Goal: Navigation & Orientation: Find specific page/section

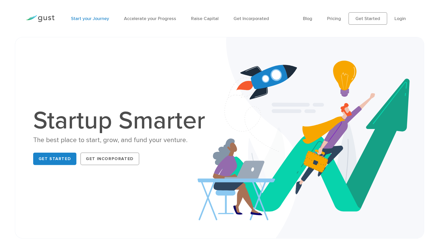
click at [90, 18] on link "Start your Journey" at bounding box center [90, 18] width 38 height 5
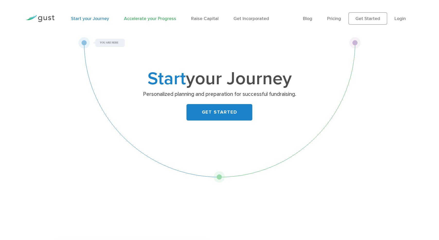
click at [146, 19] on link "Accelerate your Progress" at bounding box center [150, 18] width 52 height 5
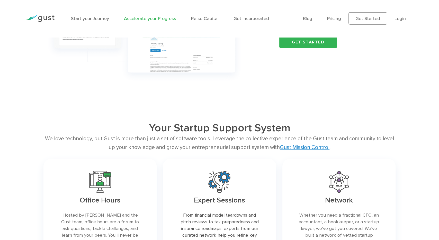
scroll to position [718, 0]
click at [207, 15] on div "Start your Journey Accelerate your Progress Raise Capital Get Incorporated" at bounding box center [183, 18] width 232 height 22
click at [207, 17] on link "Raise Capital" at bounding box center [204, 18] width 27 height 5
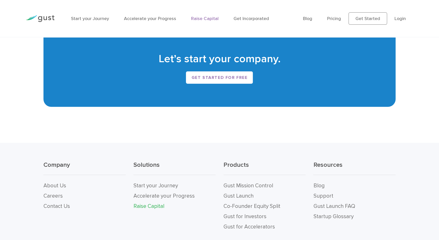
scroll to position [987, 0]
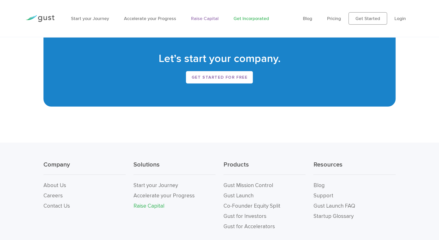
click at [251, 19] on link "Get Incorporated" at bounding box center [250, 18] width 35 height 5
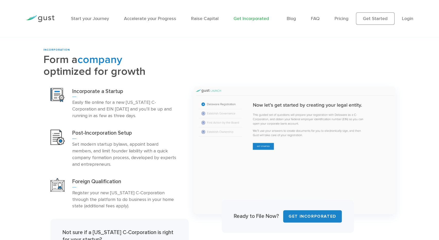
scroll to position [239, 0]
